Goal: Task Accomplishment & Management: Use online tool/utility

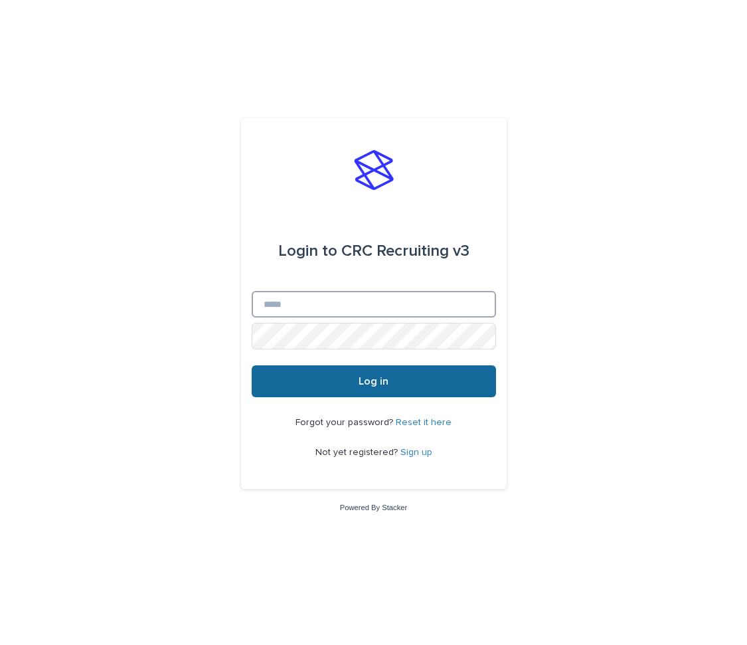
type input "**********"
click at [343, 380] on button "Log in" at bounding box center [374, 381] width 244 height 32
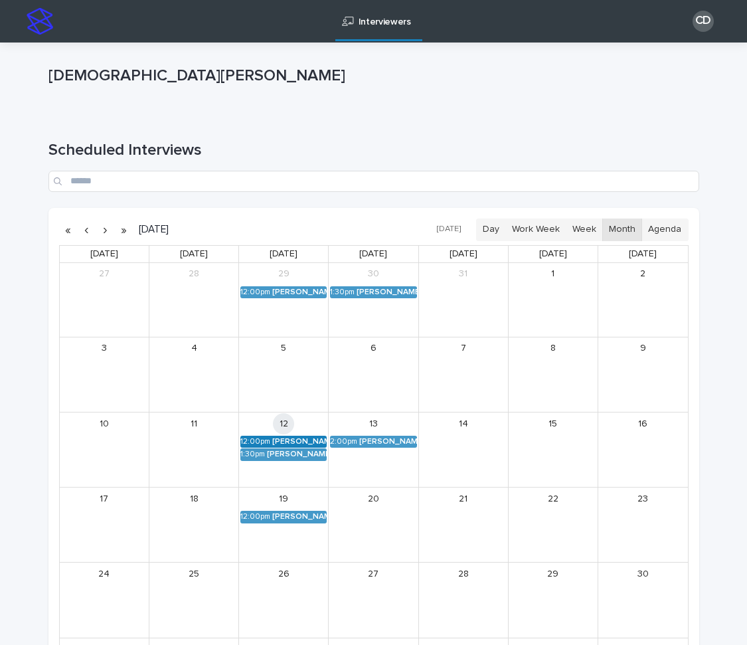
click at [304, 441] on div "[PERSON_NAME] (Round 2)" at bounding box center [299, 441] width 54 height 9
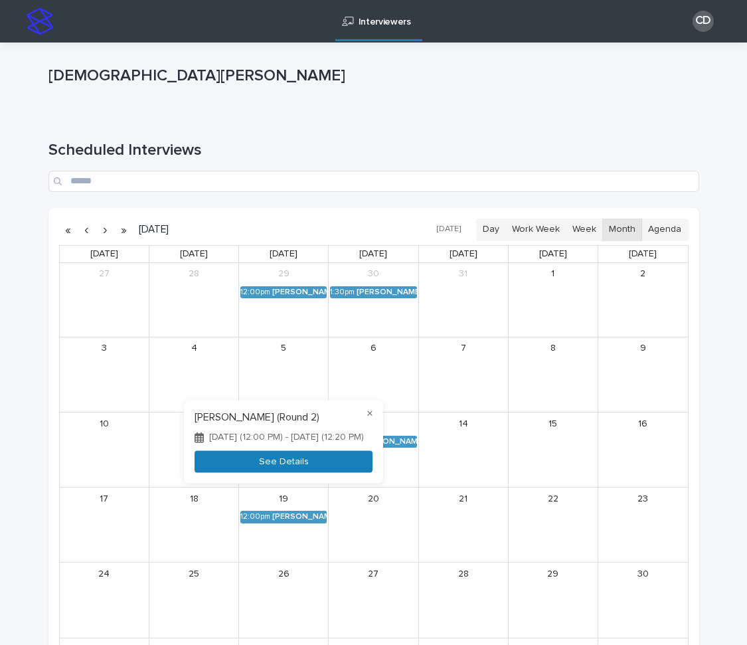
click at [293, 451] on button "See Details" at bounding box center [283, 462] width 178 height 22
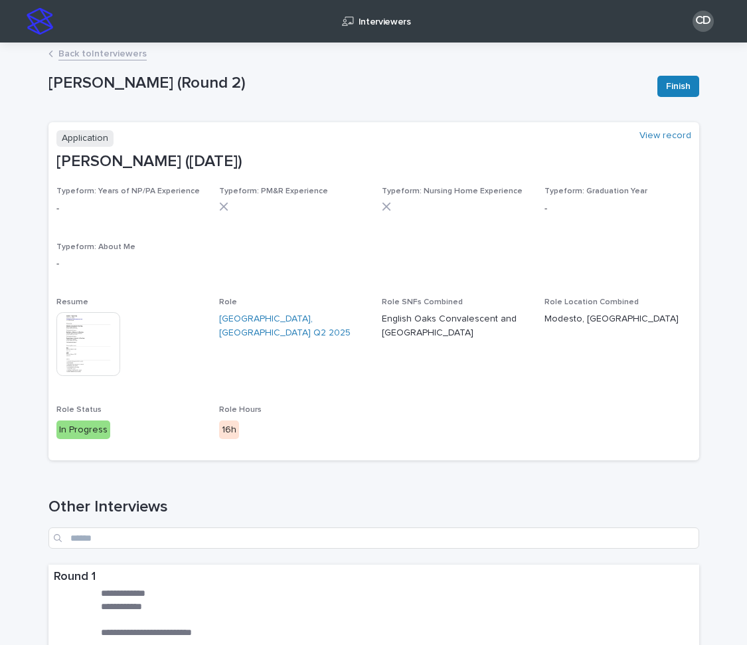
click at [104, 343] on img at bounding box center [88, 344] width 64 height 64
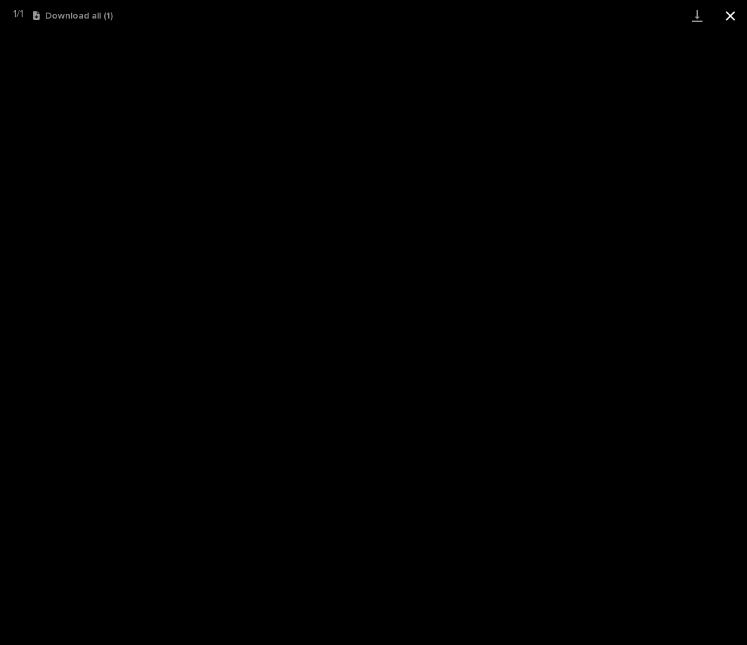
click at [728, 18] on button "Close gallery" at bounding box center [730, 15] width 33 height 31
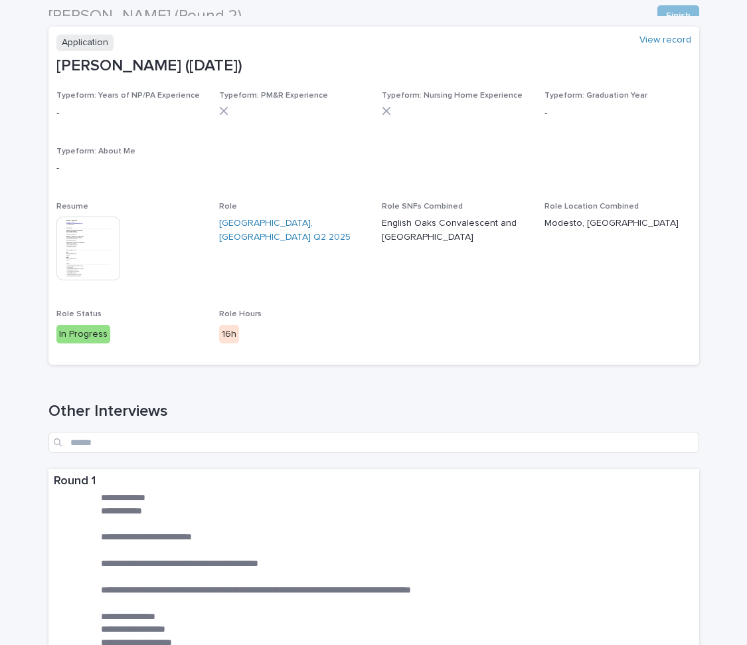
scroll to position [94, 0]
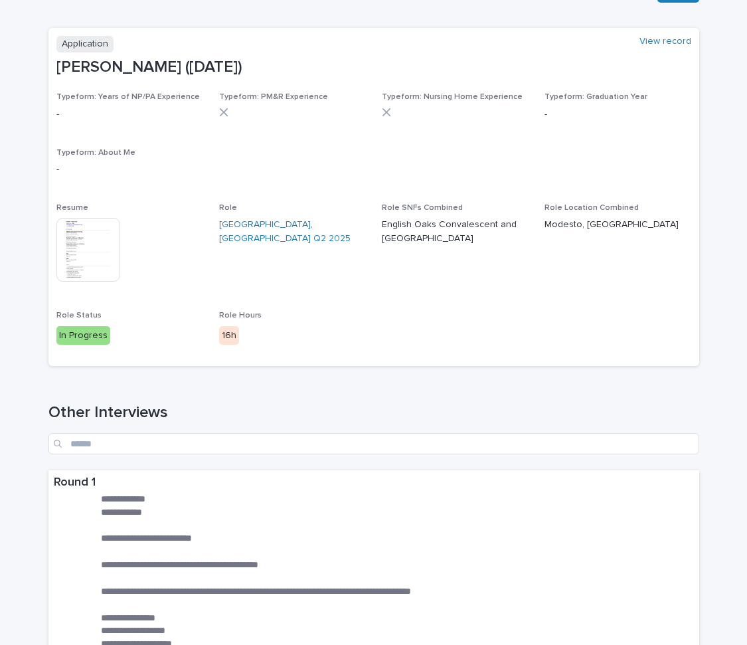
click at [78, 247] on img at bounding box center [88, 250] width 64 height 64
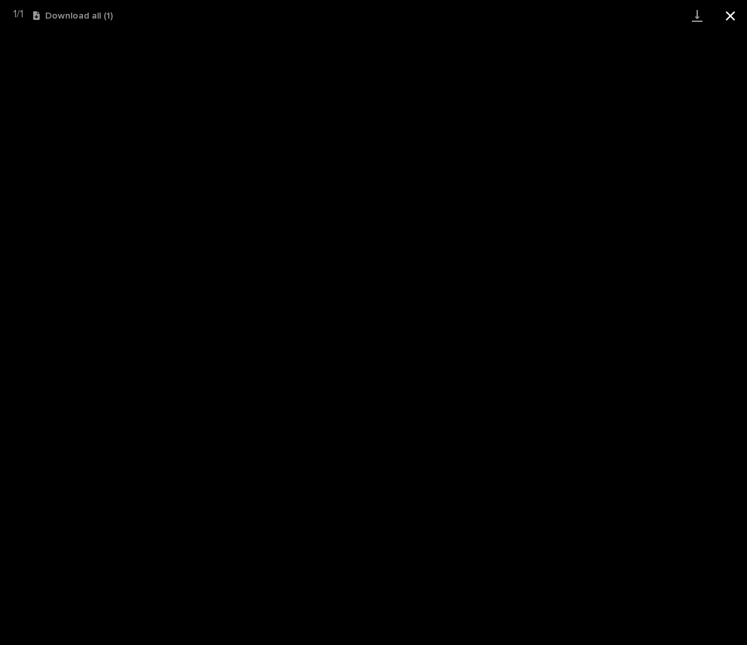
click at [724, 21] on button "Close gallery" at bounding box center [730, 15] width 33 height 31
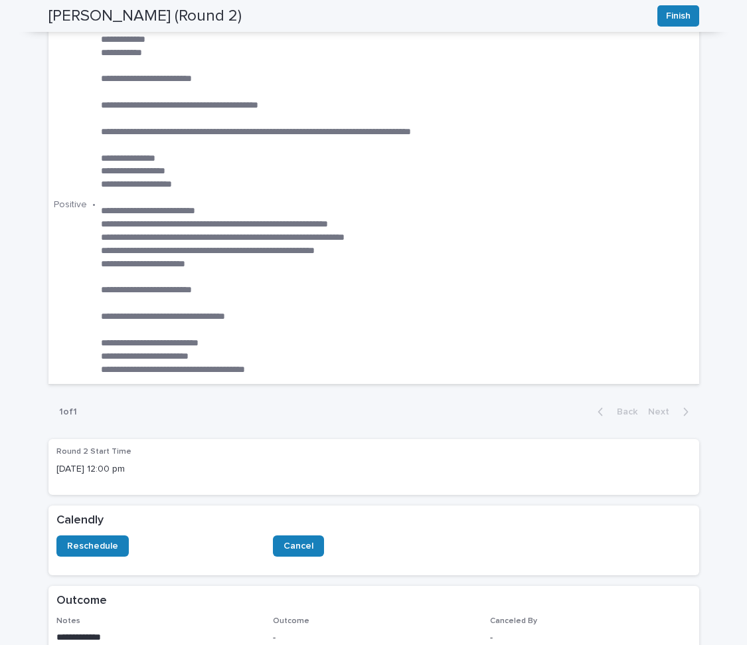
scroll to position [492, 0]
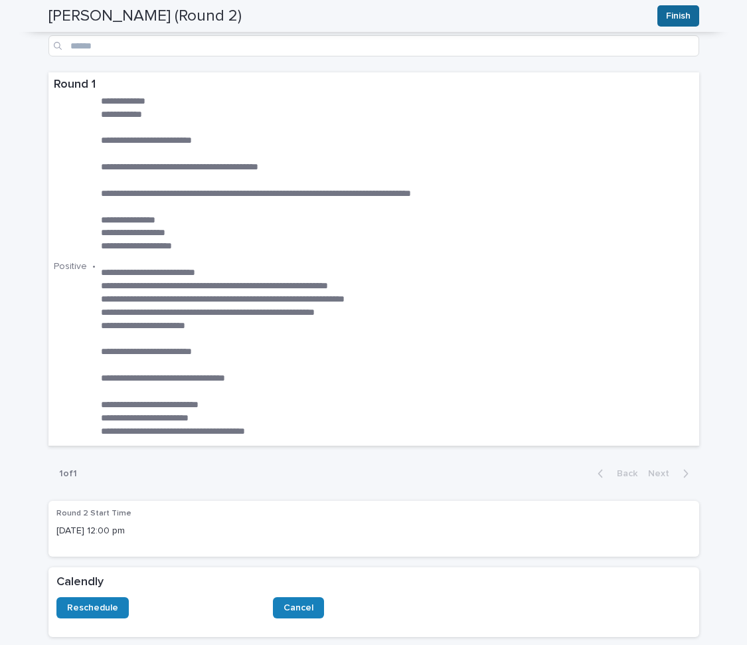
click at [690, 13] on button "Finish" at bounding box center [678, 15] width 42 height 21
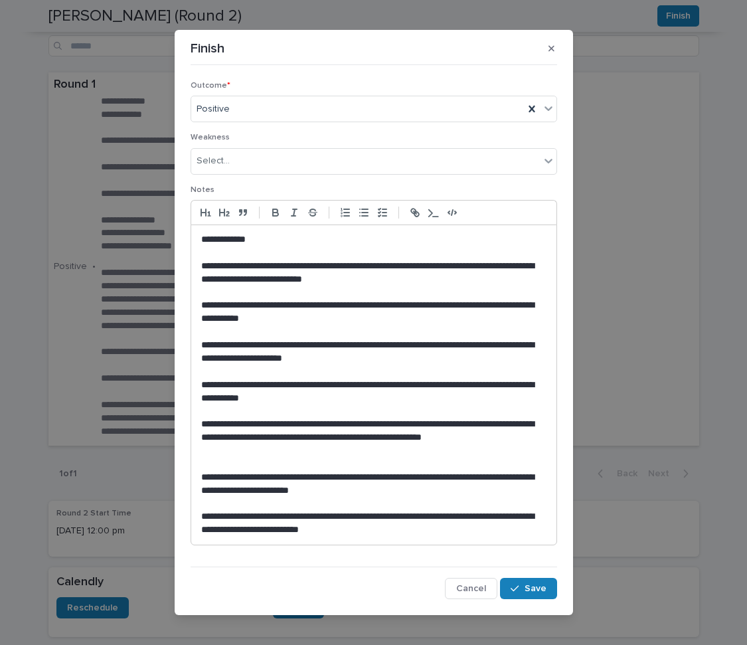
click at [403, 286] on p at bounding box center [373, 292] width 345 height 13
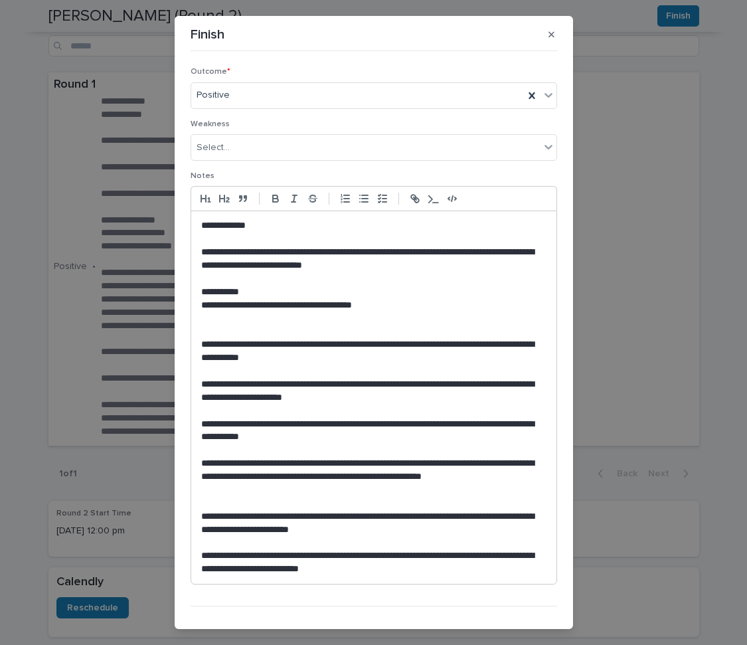
click at [485, 306] on p "**********" at bounding box center [373, 305] width 345 height 13
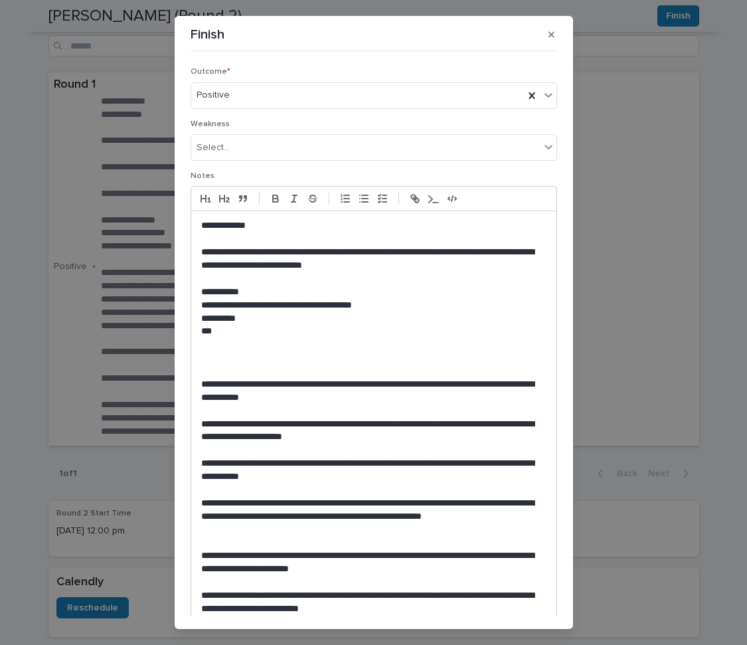
click at [416, 443] on p "**********" at bounding box center [373, 431] width 345 height 27
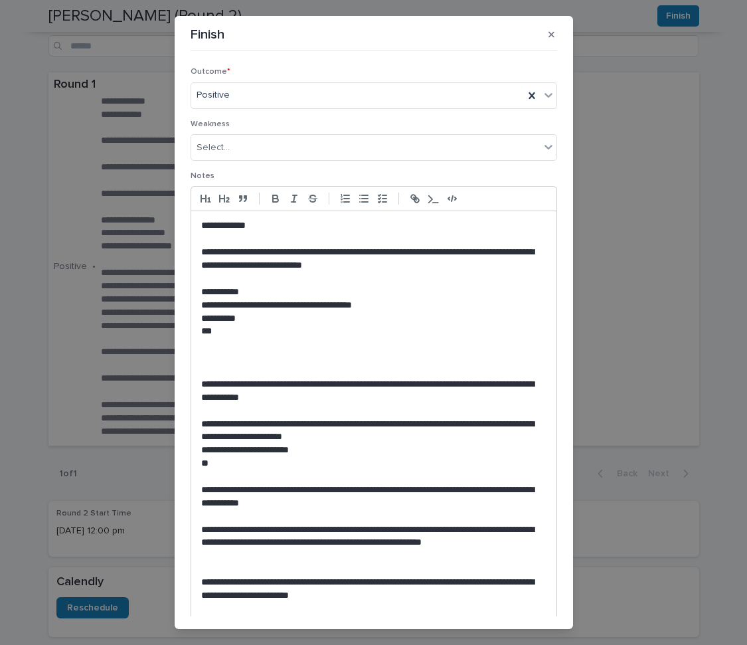
scroll to position [91, 0]
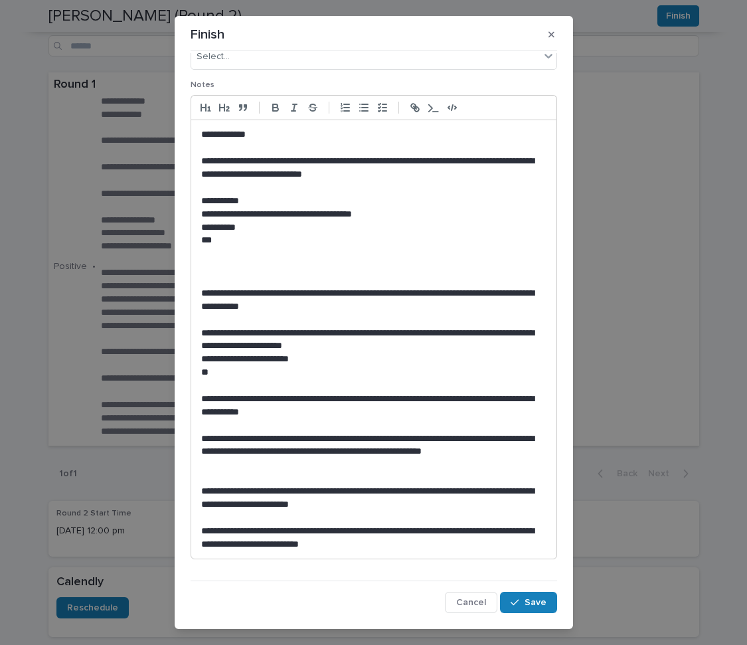
click at [400, 139] on p "**********" at bounding box center [373, 134] width 345 height 13
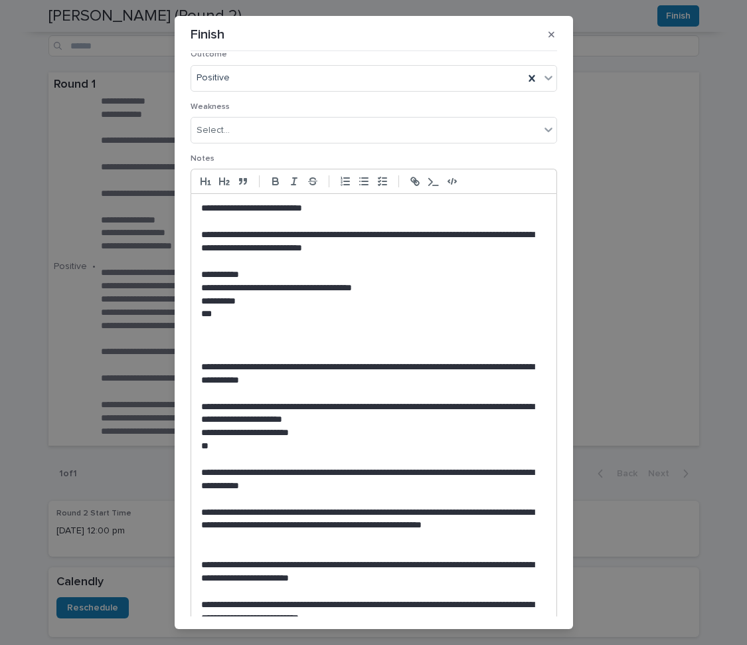
scroll to position [0, 0]
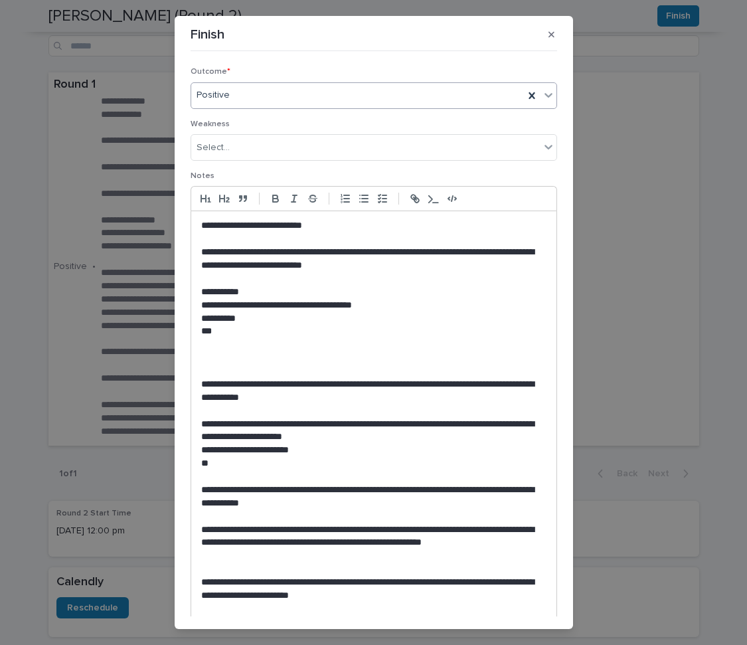
click at [377, 102] on div "Positive" at bounding box center [357, 95] width 333 height 22
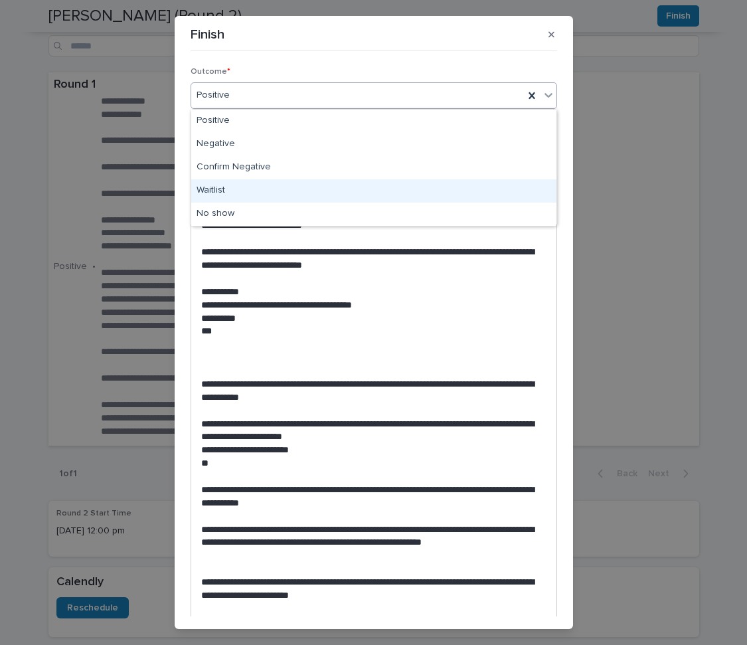
click at [347, 189] on div "Waitlist" at bounding box center [373, 190] width 365 height 23
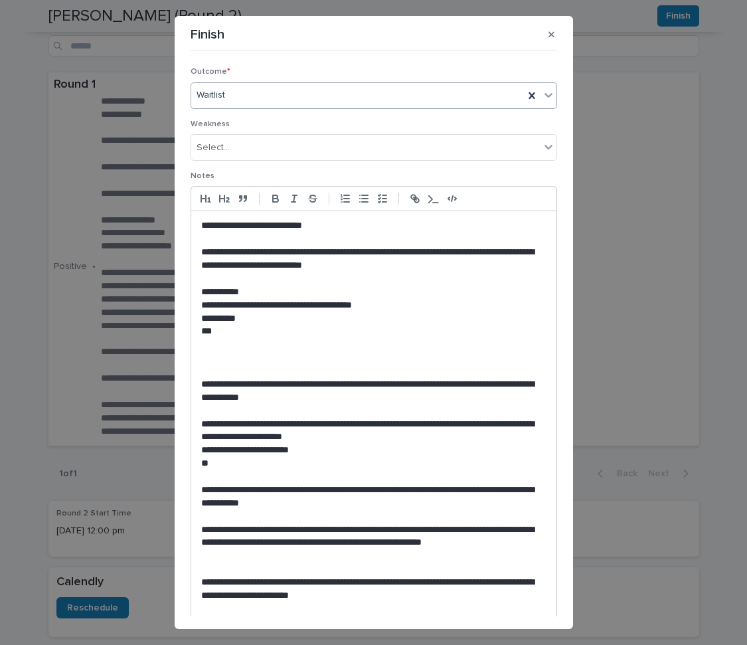
click at [372, 133] on div "Weakness Select..." at bounding box center [374, 145] width 366 height 52
click at [368, 146] on div "Select..." at bounding box center [365, 148] width 348 height 22
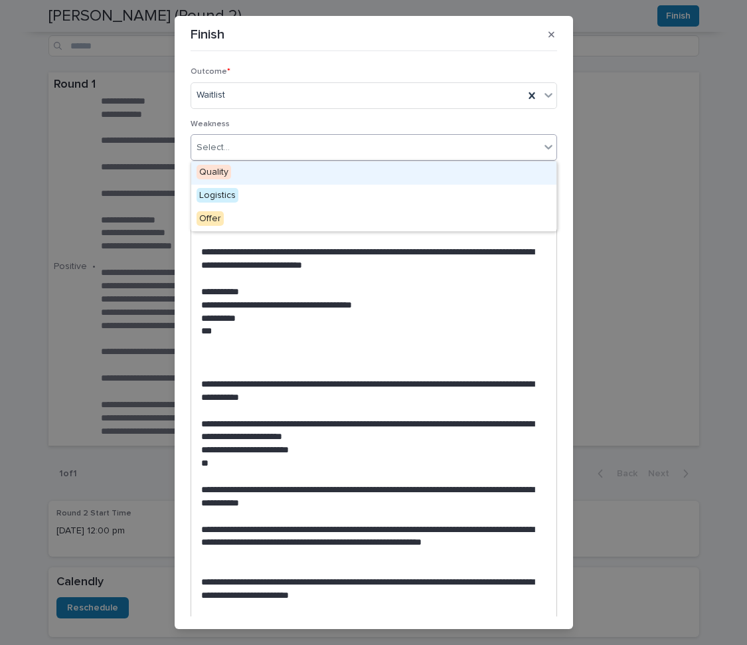
click at [354, 173] on div "Quality" at bounding box center [373, 172] width 365 height 23
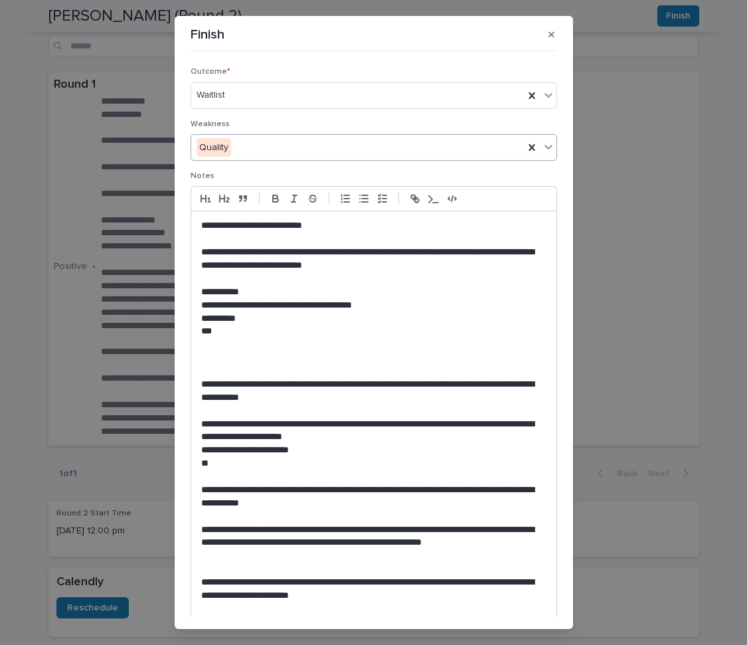
click at [417, 232] on p at bounding box center [373, 238] width 345 height 13
